Goal: Browse casually: Explore the website without a specific task or goal

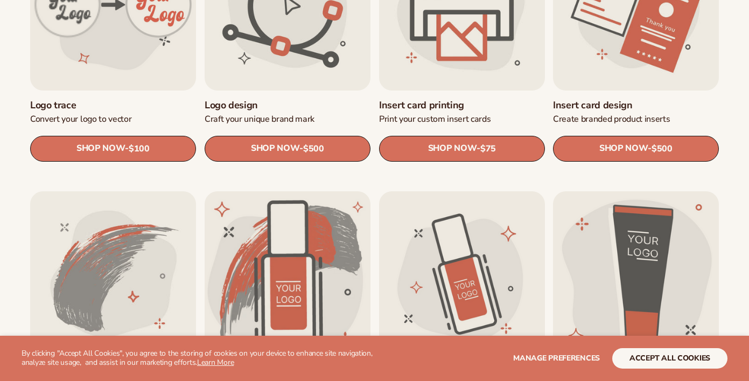
scroll to position [449, 0]
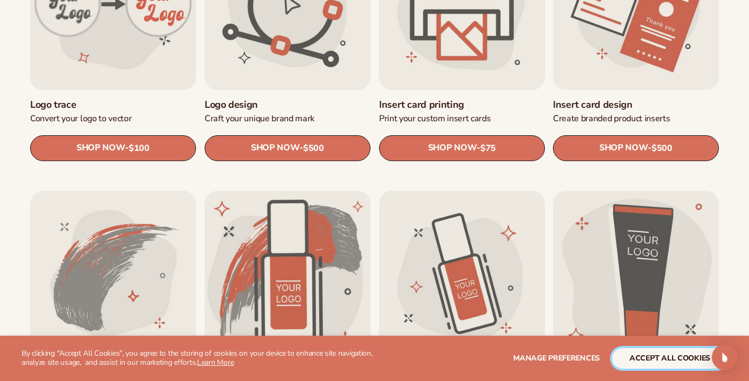
click at [653, 357] on button "accept all cookies" at bounding box center [669, 358] width 115 height 20
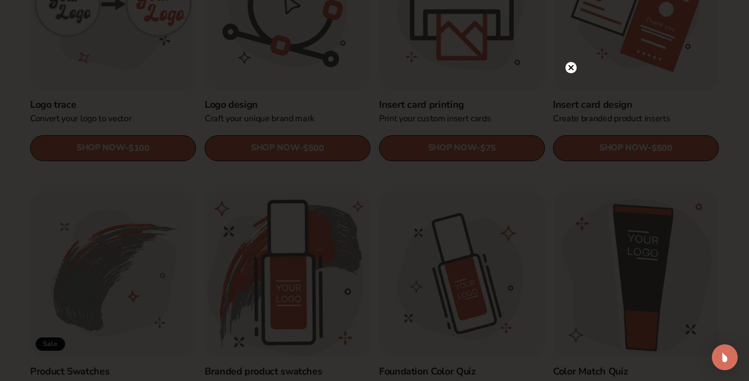
click at [572, 72] on circle at bounding box center [571, 67] width 11 height 11
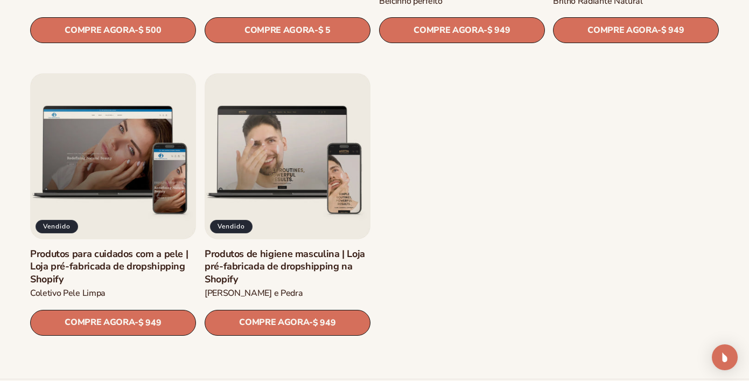
scroll to position [1417, 0]
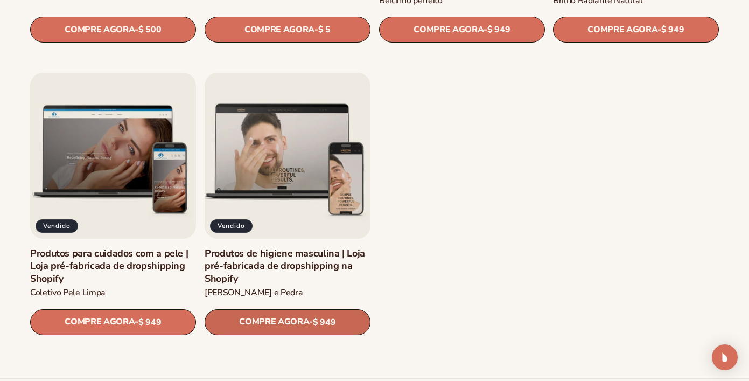
click at [319, 319] on font "$ 949" at bounding box center [324, 322] width 23 height 12
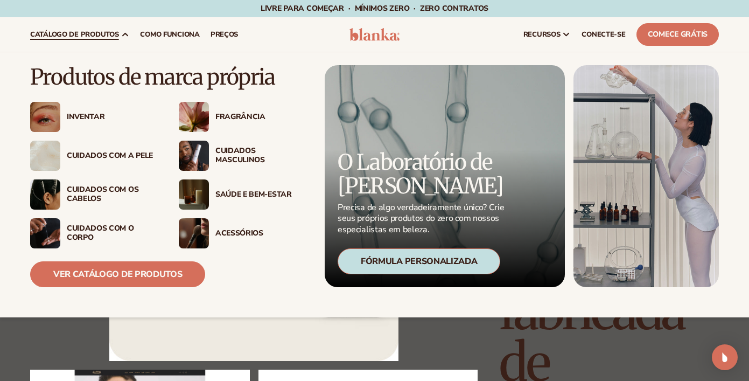
click at [92, 122] on div "Inventar" at bounding box center [93, 117] width 127 height 30
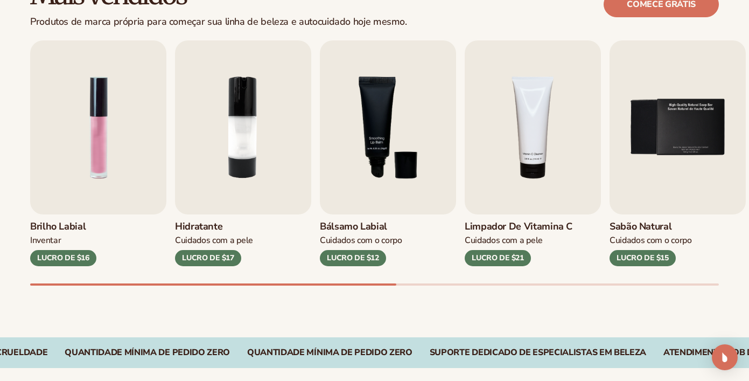
scroll to position [339, 0]
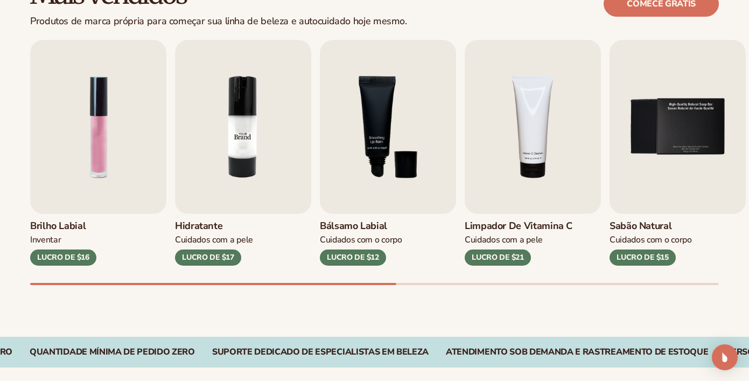
click at [238, 136] on img "2 / 9" at bounding box center [243, 127] width 136 height 174
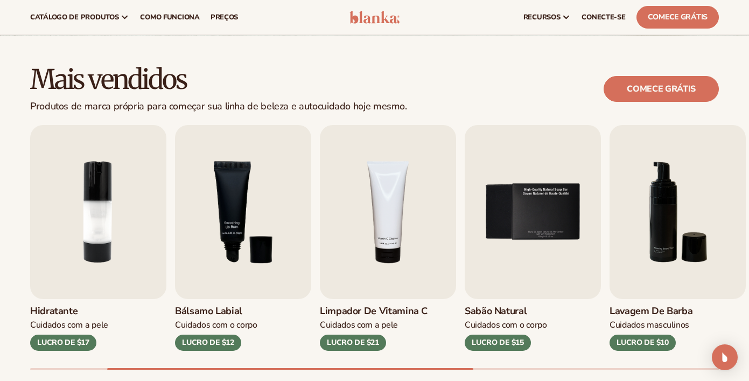
scroll to position [250, 0]
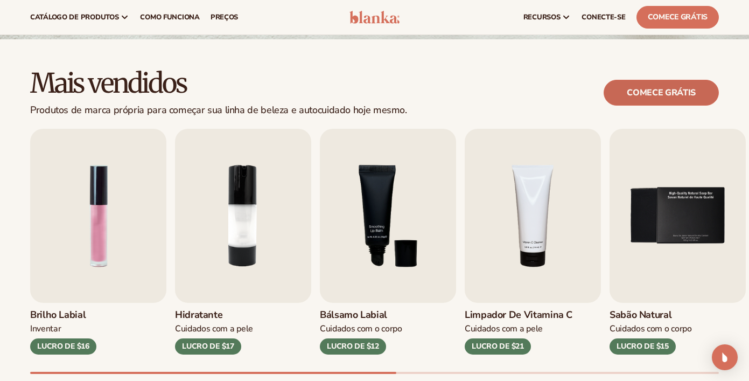
click at [625, 89] on link "Comece grátis" at bounding box center [661, 93] width 115 height 26
click at [539, 275] on img "4 / 9" at bounding box center [533, 216] width 136 height 174
click at [513, 345] on font "LUCRO DE $21" at bounding box center [498, 346] width 52 height 10
click at [536, 216] on img "4 / 9" at bounding box center [533, 216] width 136 height 174
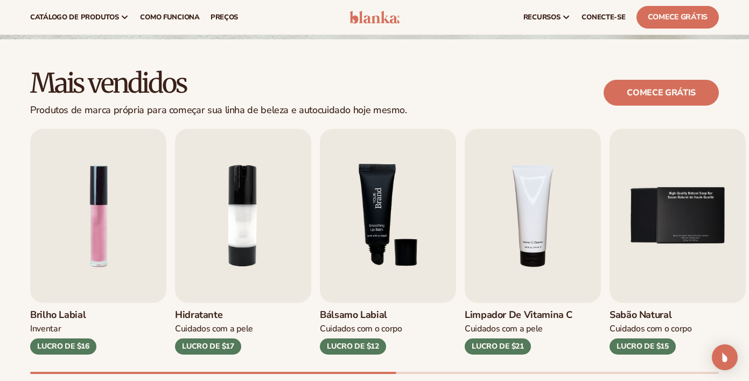
click at [355, 242] on img "3 / 9" at bounding box center [388, 216] width 136 height 174
click at [259, 250] on img "2 / 9" at bounding box center [243, 216] width 136 height 174
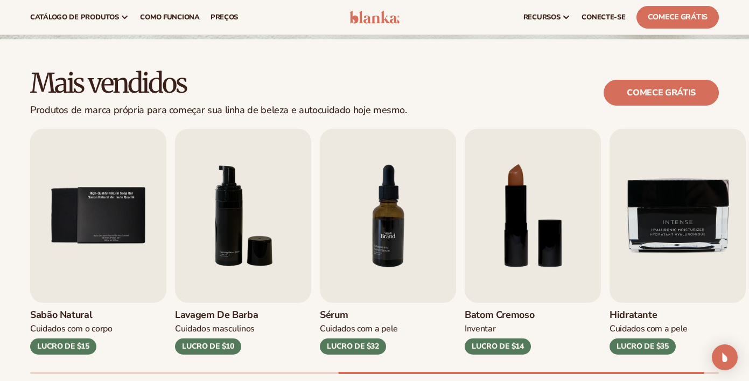
click at [409, 260] on img "7 / 9" at bounding box center [388, 216] width 136 height 174
click at [498, 235] on img "8 / 9" at bounding box center [533, 216] width 136 height 174
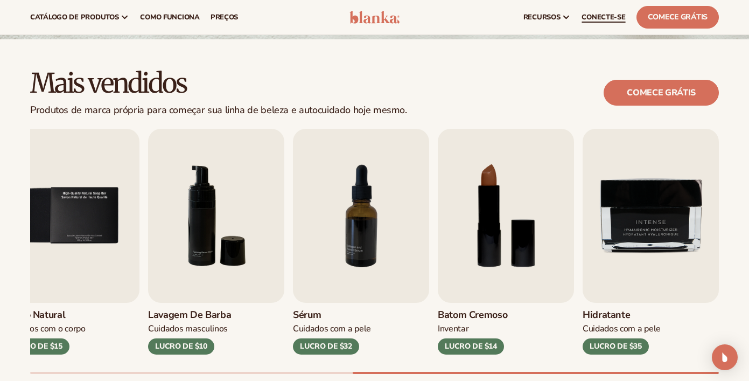
click at [601, 16] on font "CONECTE-SE" at bounding box center [604, 17] width 44 height 10
